Goal: Check status

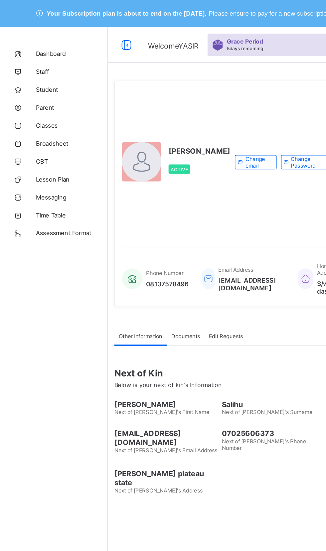
click at [32, 122] on span "CBT" at bounding box center [53, 119] width 53 height 5
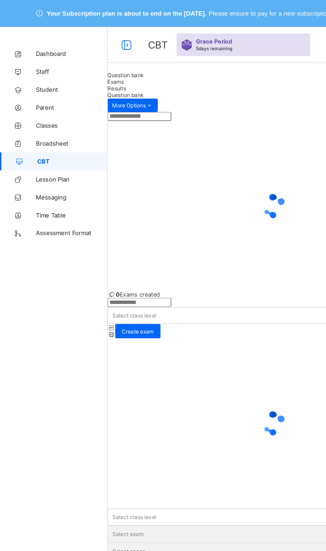
click at [93, 68] on span "Results" at bounding box center [87, 65] width 14 height 5
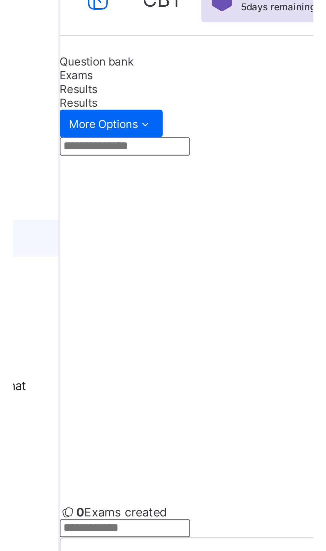
scroll to position [113, 0]
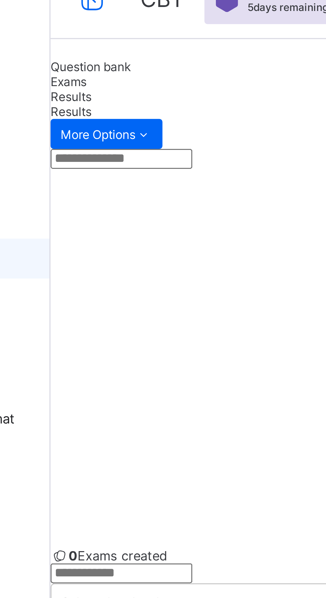
click at [115, 469] on div "YEAR 11" at bounding box center [203, 471] width 246 height 5
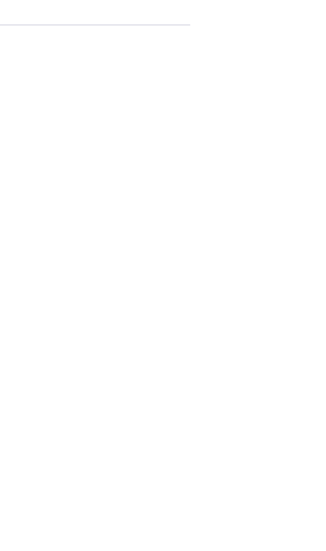
scroll to position [0, 0]
